Goal: Transaction & Acquisition: Purchase product/service

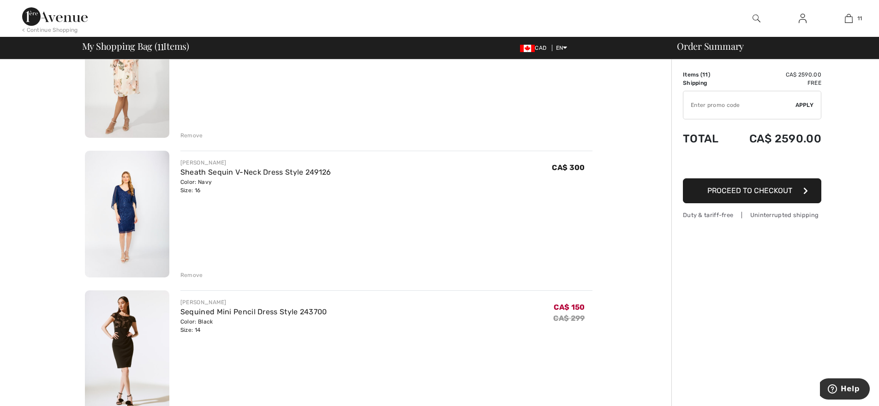
scroll to position [138, 0]
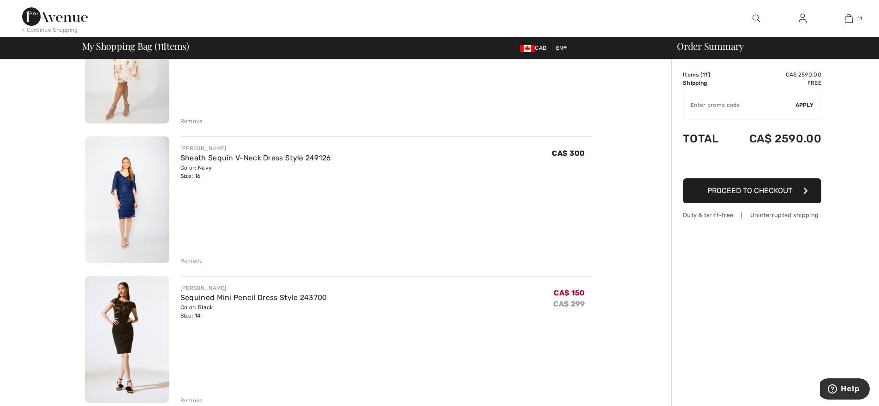
click at [123, 176] on img at bounding box center [127, 200] width 84 height 127
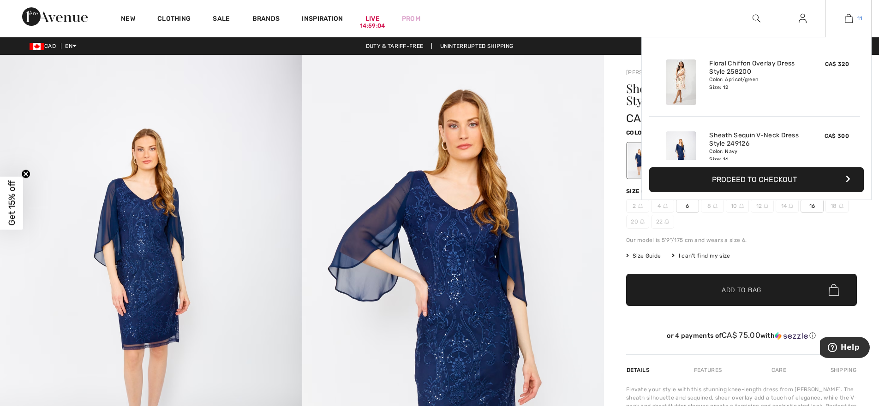
click at [852, 18] on img at bounding box center [849, 18] width 8 height 11
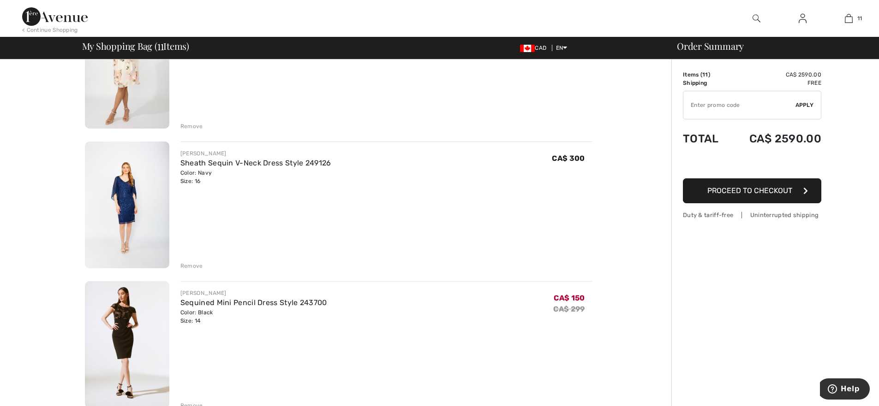
scroll to position [138, 0]
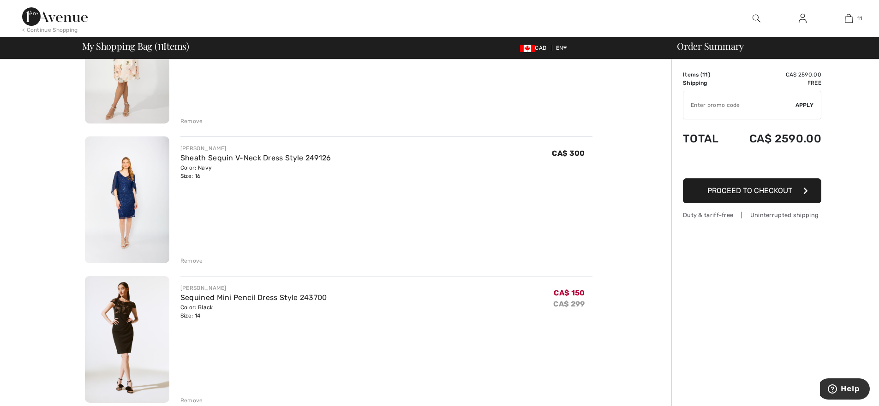
click at [191, 259] on div "Remove" at bounding box center [191, 261] width 23 height 8
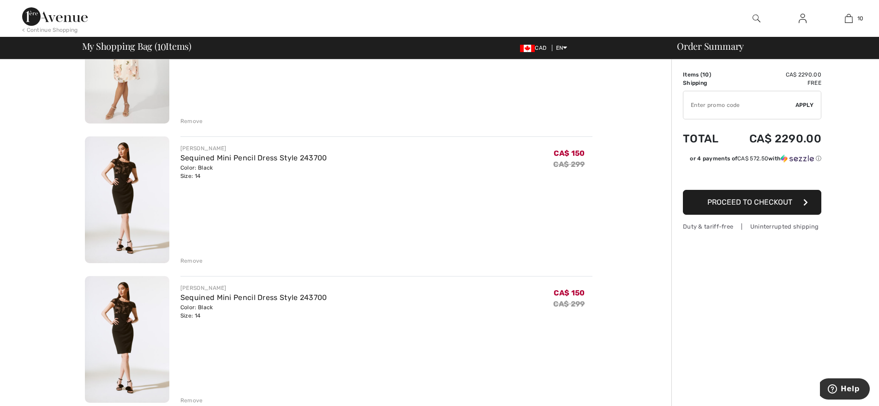
click at [194, 262] on div "Remove" at bounding box center [191, 261] width 23 height 8
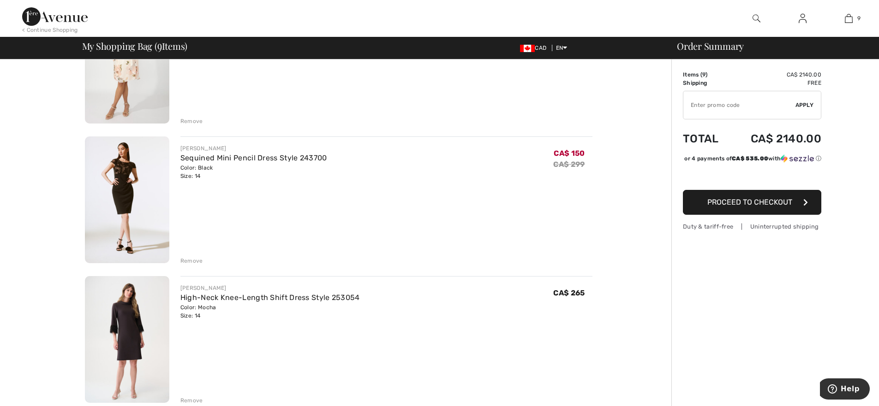
click at [187, 263] on div "Remove" at bounding box center [191, 261] width 23 height 8
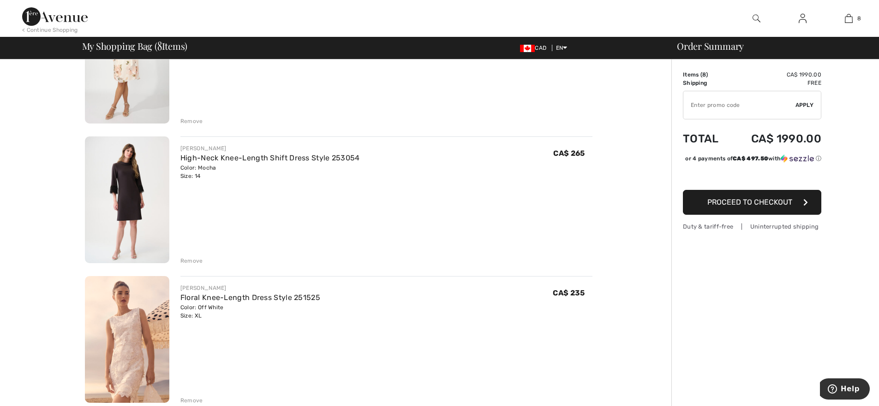
click at [140, 172] on img at bounding box center [127, 200] width 84 height 127
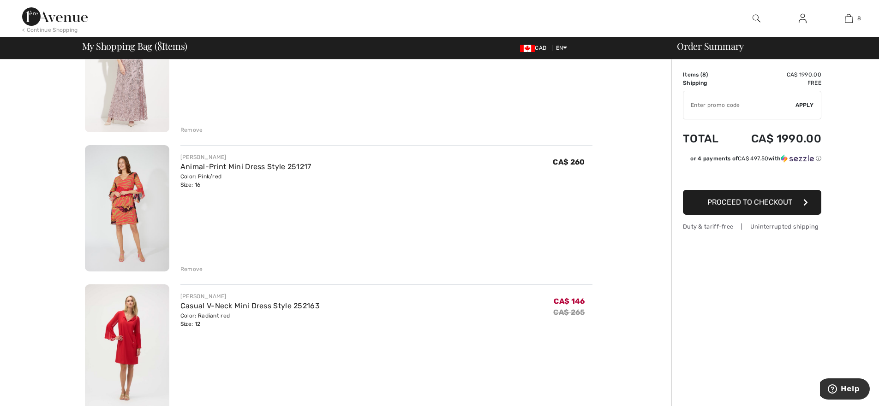
scroll to position [929, 0]
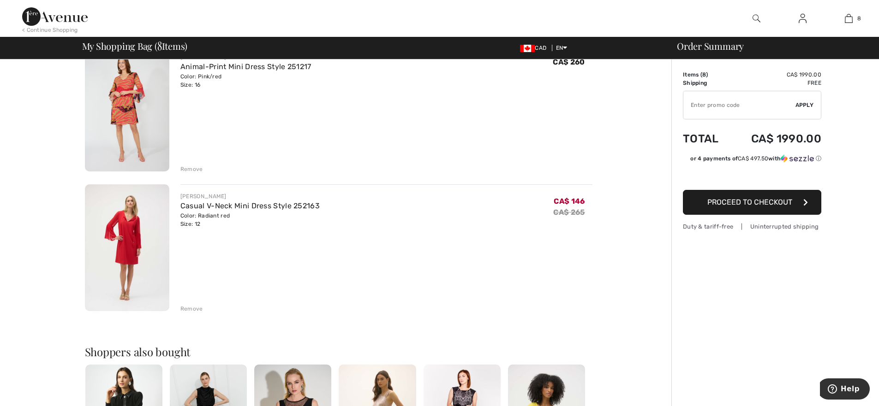
click at [125, 96] on img at bounding box center [127, 108] width 84 height 127
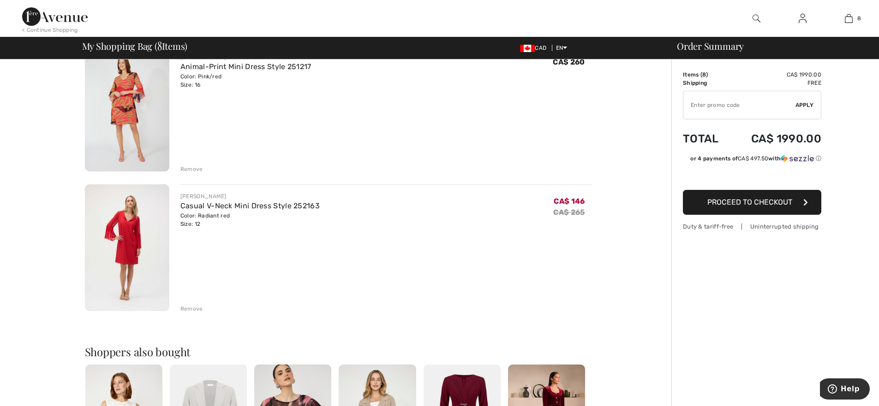
click at [131, 223] on img at bounding box center [127, 248] width 84 height 127
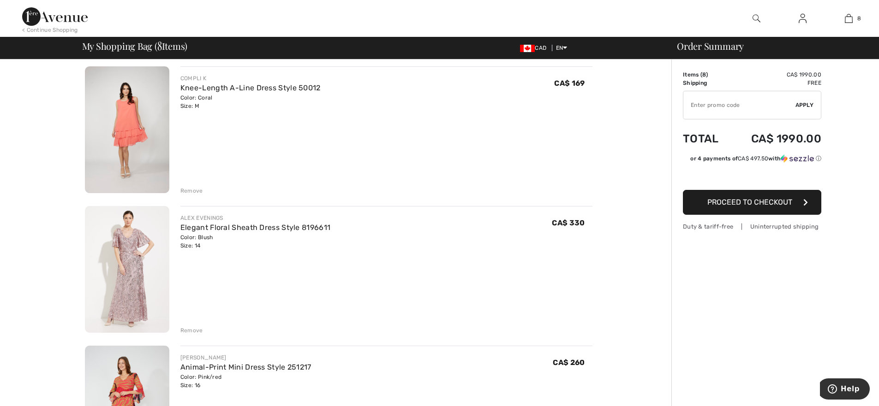
scroll to position [595, 0]
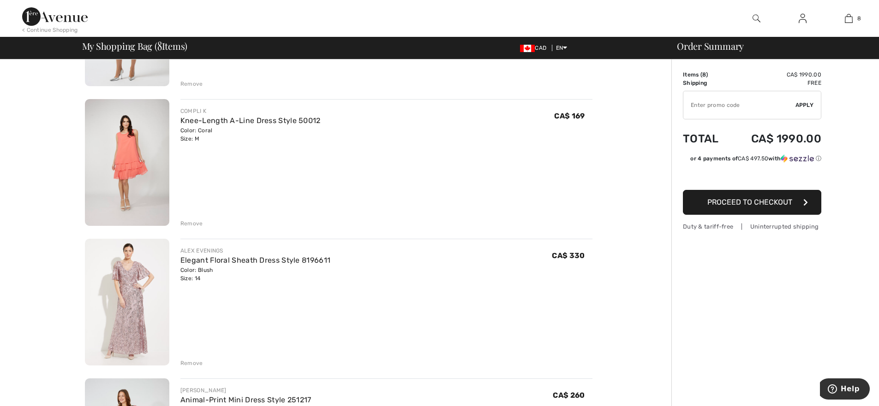
click at [137, 272] on img at bounding box center [127, 302] width 84 height 127
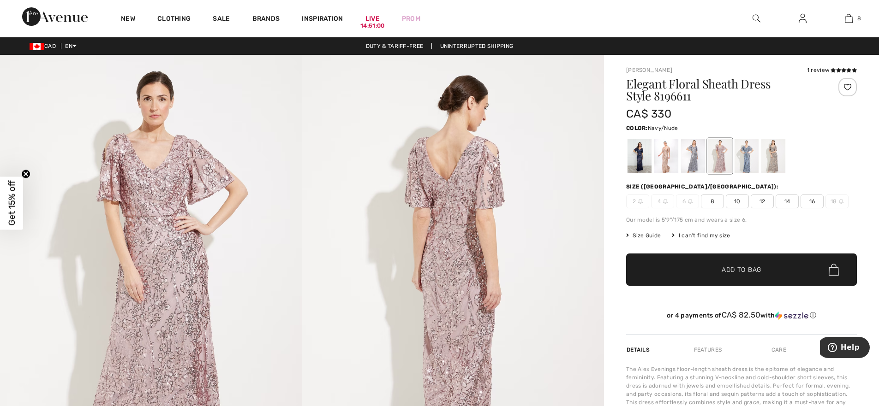
click at [637, 156] on div at bounding box center [639, 156] width 24 height 35
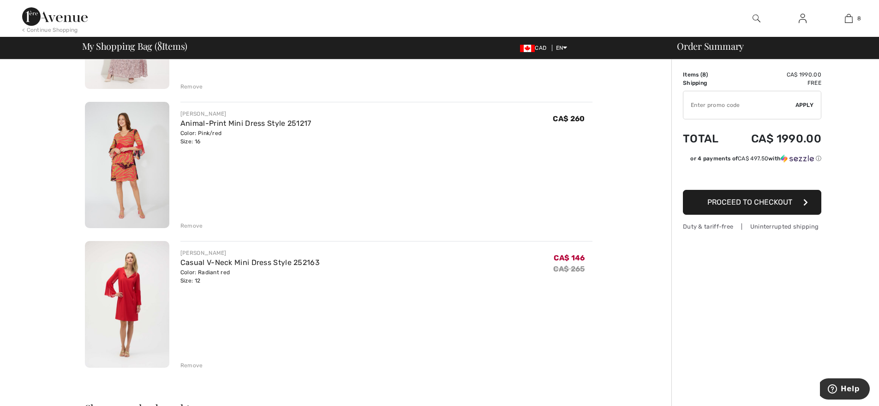
scroll to position [853, 0]
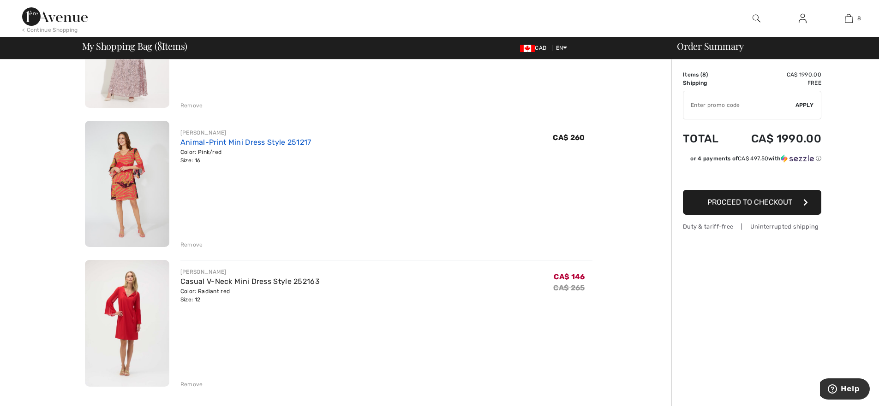
click at [234, 141] on link "Animal-Print Mini Dress Style 251217" at bounding box center [245, 142] width 131 height 9
click at [125, 306] on img at bounding box center [127, 323] width 84 height 127
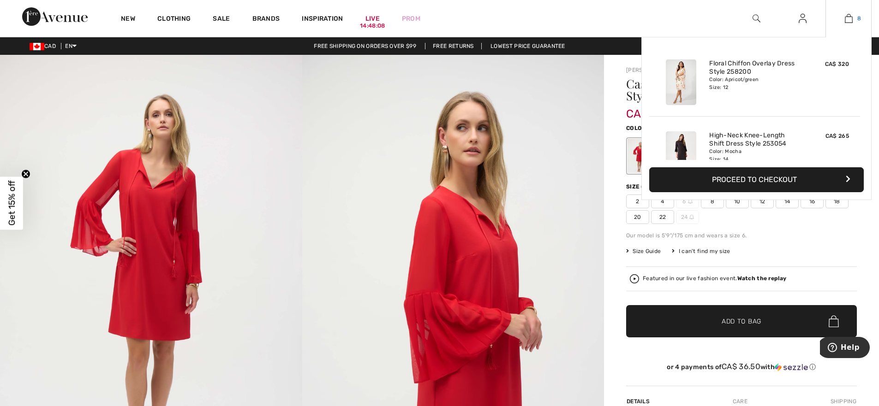
click at [852, 18] on img at bounding box center [849, 18] width 8 height 11
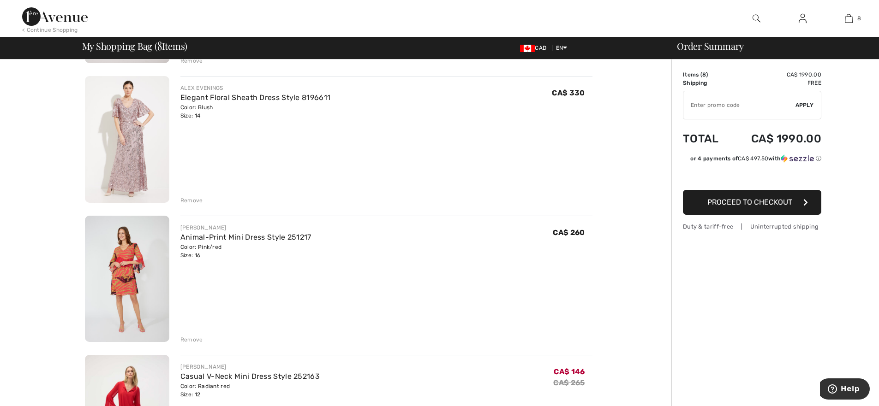
scroll to position [784, 0]
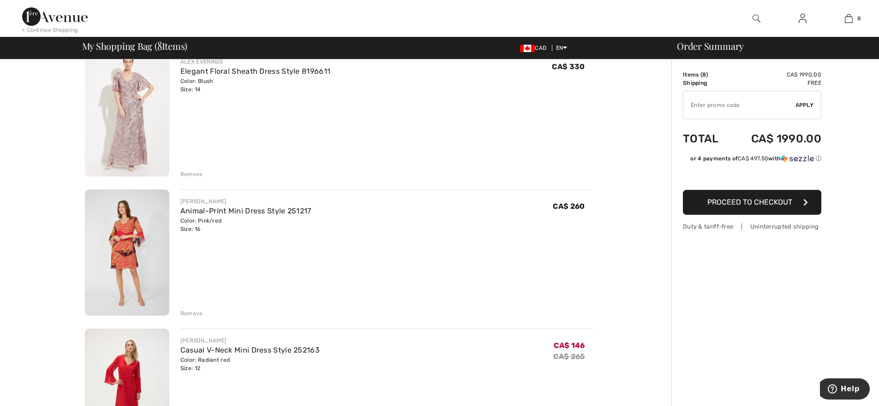
click at [192, 312] on div "Remove" at bounding box center [191, 314] width 23 height 8
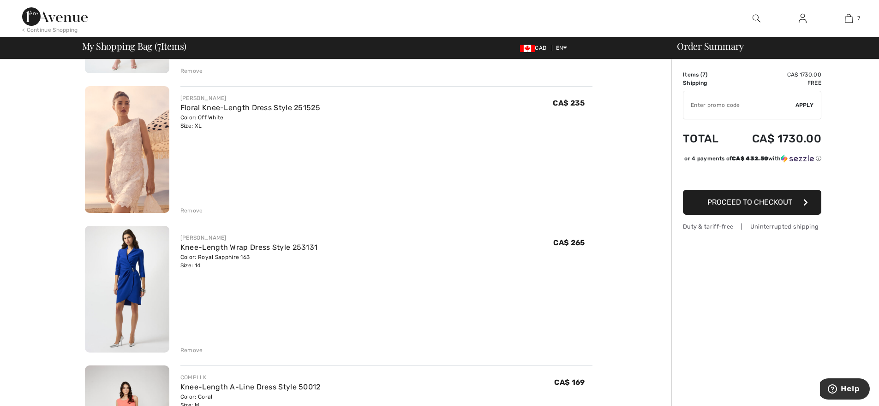
scroll to position [323, 0]
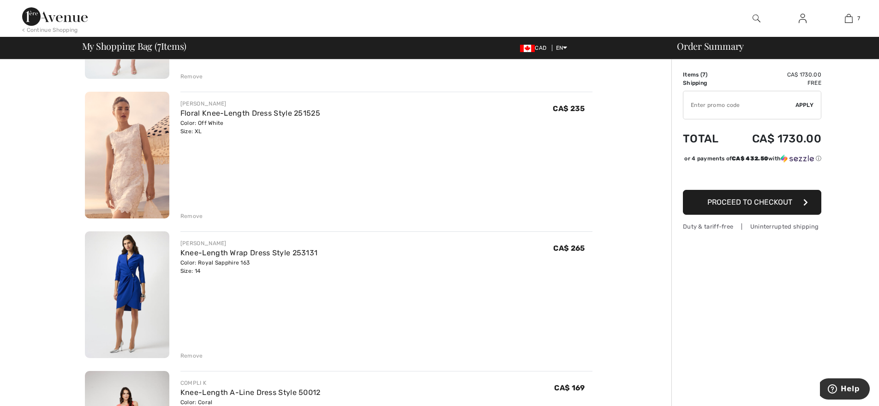
click at [194, 357] on div "Remove" at bounding box center [191, 356] width 23 height 8
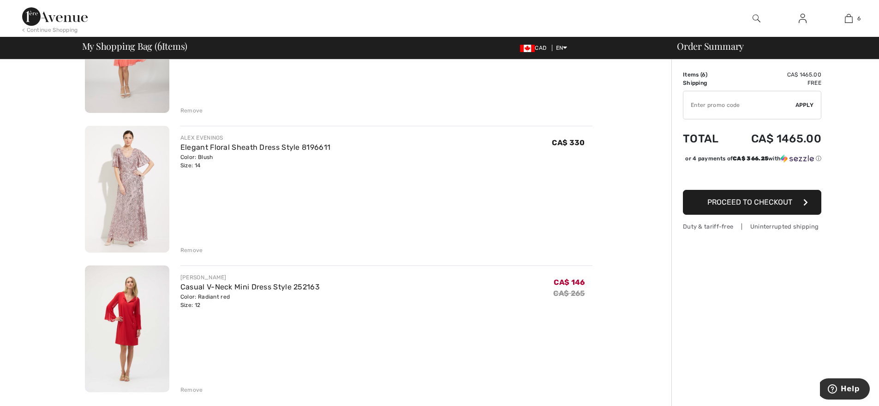
scroll to position [554, 0]
